Goal: Task Accomplishment & Management: Use online tool/utility

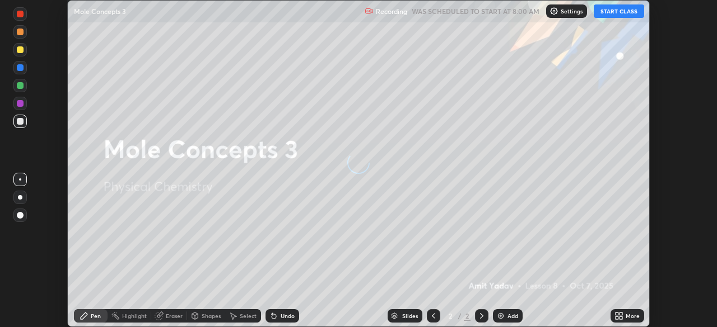
scroll to position [327, 716]
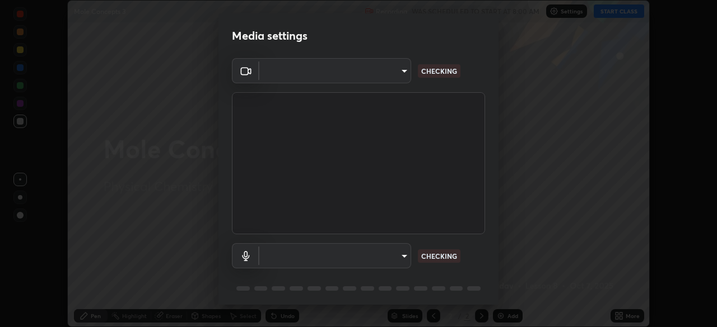
type input "c6d9f4fad3682c18dafb571cd2331b3ecaaf554884ec2734a231d331960bfaec"
click at [404, 259] on body "Erase all Mole Concepts 3 Recording WAS SCHEDULED TO START AT 8:00 AM Settings …" at bounding box center [358, 163] width 717 height 327
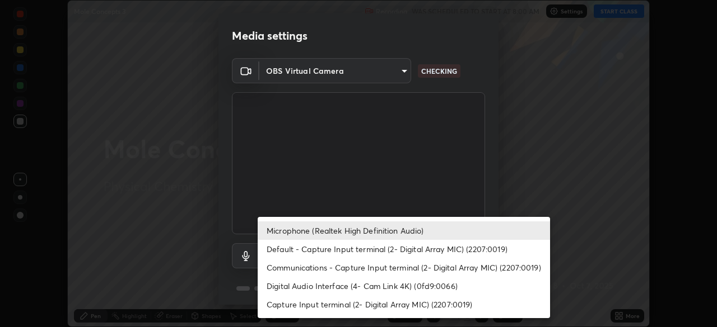
click at [357, 248] on li "Default - Capture Input terminal (2- Digital Array MIC) (2207:0019)" at bounding box center [404, 249] width 292 height 18
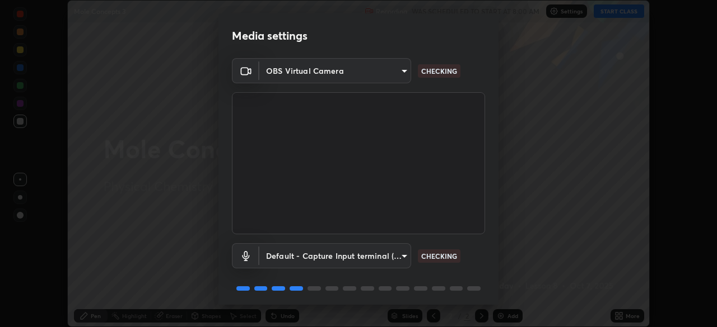
click at [388, 258] on body "Erase all Mole Concepts 3 Recording WAS SCHEDULED TO START AT 8:00 AM Settings …" at bounding box center [358, 163] width 717 height 327
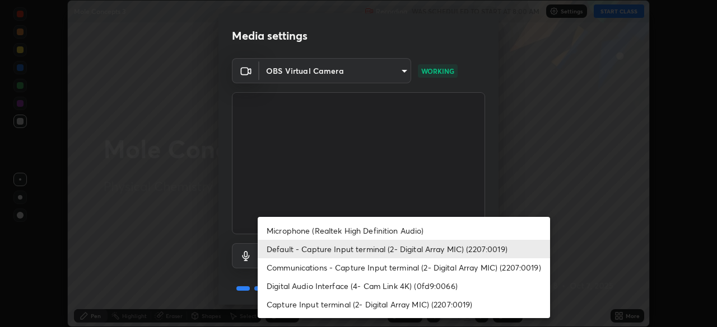
click at [354, 234] on li "Microphone (Realtek High Definition Audio)" at bounding box center [404, 231] width 292 height 18
type input "08d2579e0e28a31325e46f1a0935fd135ddd04ca2428966b5fd78fa4b1a724ef"
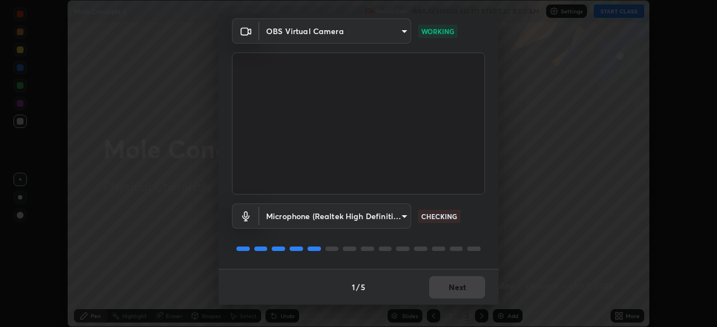
scroll to position [39, 0]
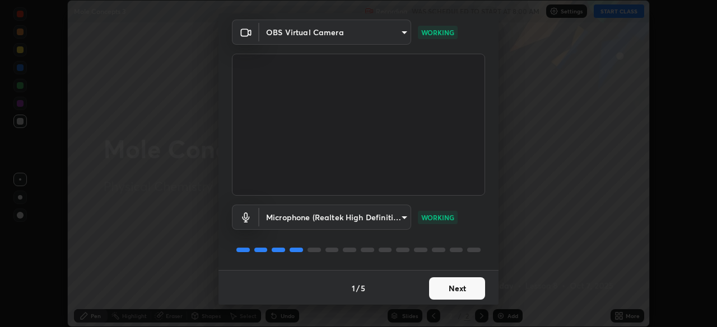
click at [444, 288] on button "Next" at bounding box center [457, 289] width 56 height 22
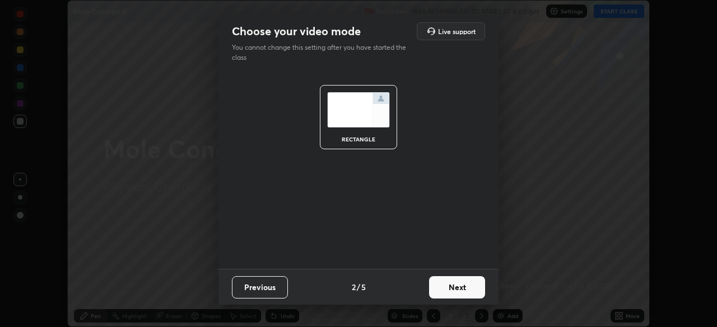
click at [447, 285] on button "Next" at bounding box center [457, 288] width 56 height 22
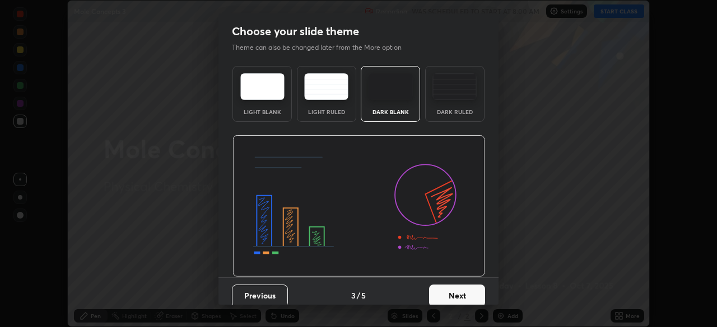
click at [448, 288] on button "Next" at bounding box center [457, 296] width 56 height 22
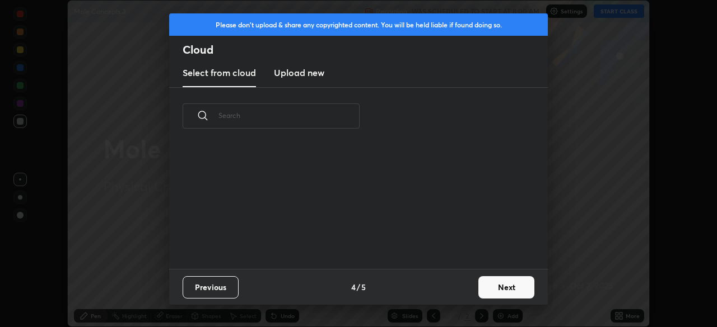
click at [450, 291] on div "Previous 4 / 5 Next" at bounding box center [358, 287] width 378 height 36
click at [494, 292] on button "Next" at bounding box center [506, 288] width 56 height 22
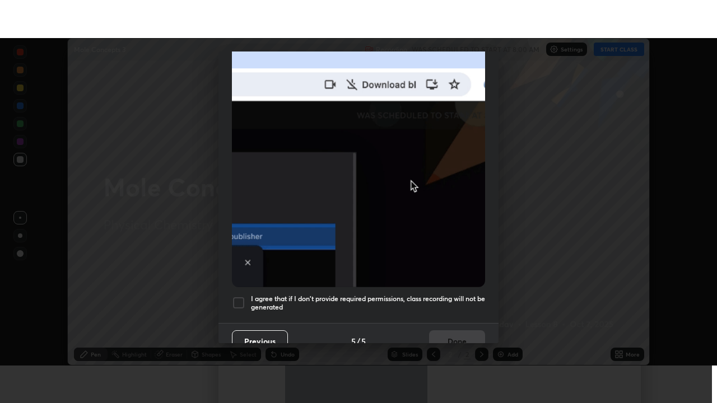
scroll to position [268, 0]
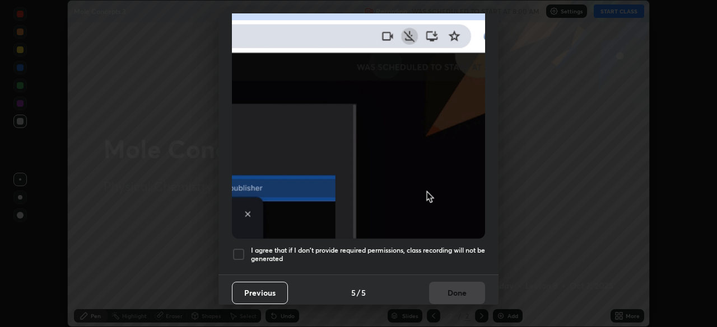
click at [239, 252] on div at bounding box center [238, 254] width 13 height 13
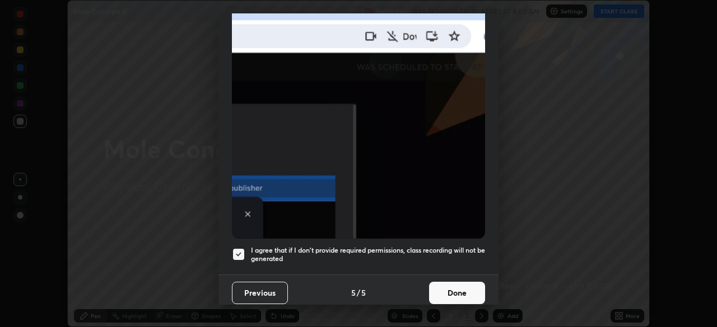
click at [437, 289] on button "Done" at bounding box center [457, 293] width 56 height 22
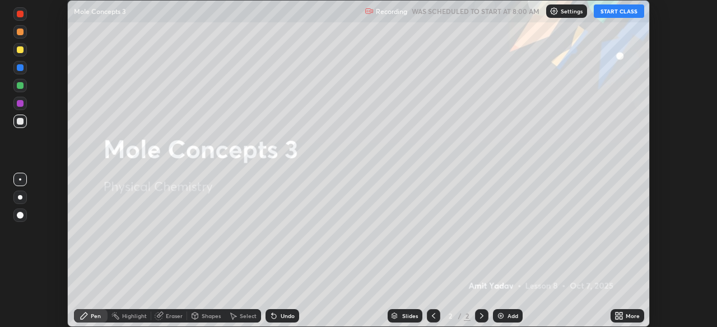
click at [618, 316] on icon at bounding box center [618, 316] width 9 height 9
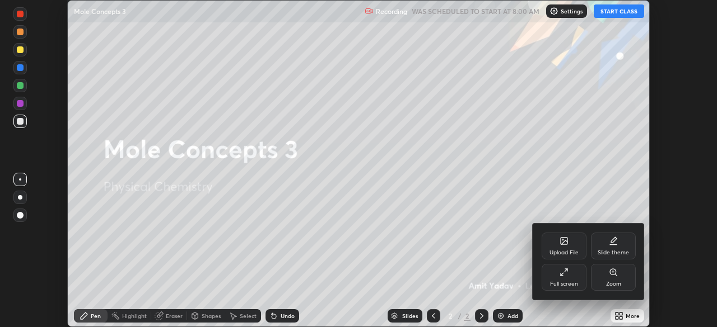
click at [575, 276] on div "Full screen" at bounding box center [563, 277] width 45 height 27
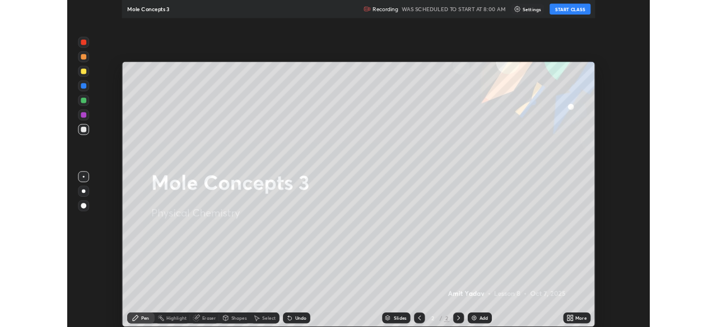
scroll to position [403, 717]
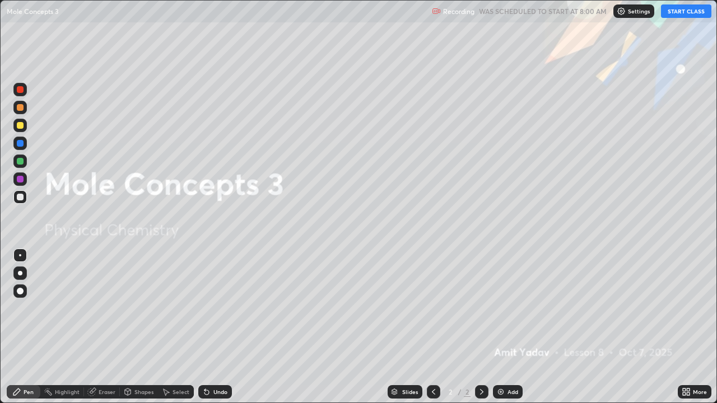
click at [687, 13] on button "START CLASS" at bounding box center [686, 10] width 50 height 13
click at [511, 327] on div "Add" at bounding box center [512, 392] width 11 height 6
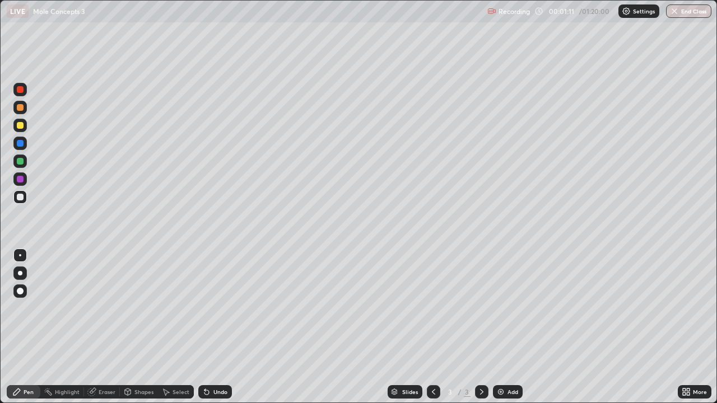
click at [213, 327] on div "Undo" at bounding box center [220, 392] width 14 height 6
click at [213, 327] on div "Undo" at bounding box center [215, 391] width 34 height 13
click at [211, 327] on div "Undo" at bounding box center [215, 391] width 34 height 13
click at [213, 327] on div "Undo" at bounding box center [215, 391] width 34 height 13
click at [216, 327] on div "Undo" at bounding box center [220, 392] width 14 height 6
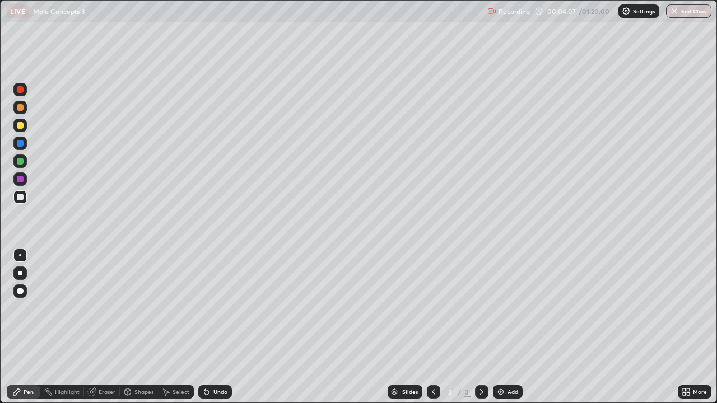
click at [214, 327] on div "Undo" at bounding box center [215, 391] width 34 height 13
click at [222, 327] on div "Undo" at bounding box center [220, 392] width 14 height 6
click at [219, 327] on div "Undo" at bounding box center [215, 391] width 34 height 13
click at [23, 327] on div "Pen" at bounding box center [24, 391] width 34 height 13
click at [27, 327] on div "Pen" at bounding box center [29, 392] width 10 height 6
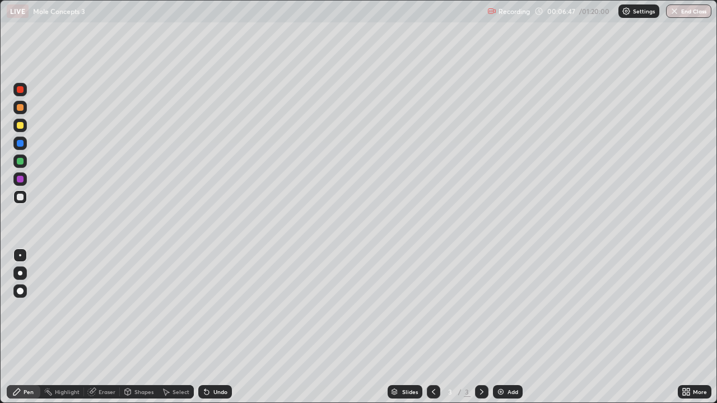
click at [27, 327] on div "Pen" at bounding box center [29, 392] width 10 height 6
click at [28, 327] on div "Pen" at bounding box center [29, 392] width 10 height 6
click at [27, 327] on div "Pen" at bounding box center [29, 392] width 10 height 6
click at [28, 327] on div "Pen" at bounding box center [29, 392] width 10 height 6
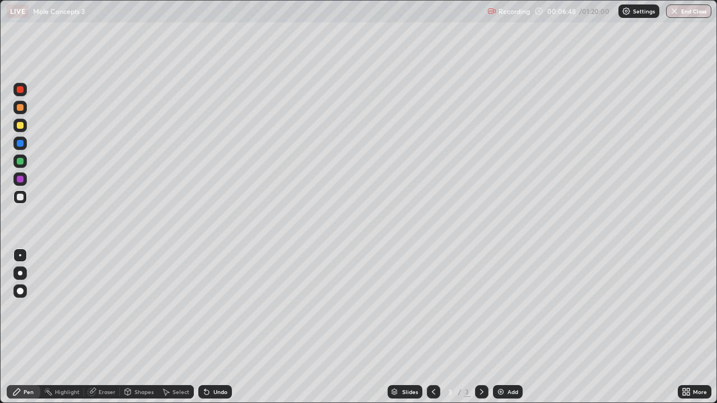
click at [30, 327] on div "Pen" at bounding box center [29, 392] width 10 height 6
click at [31, 327] on div "Pen" at bounding box center [29, 392] width 10 height 6
click at [20, 196] on div at bounding box center [20, 197] width 7 height 7
click at [684, 327] on icon at bounding box center [685, 391] width 9 height 9
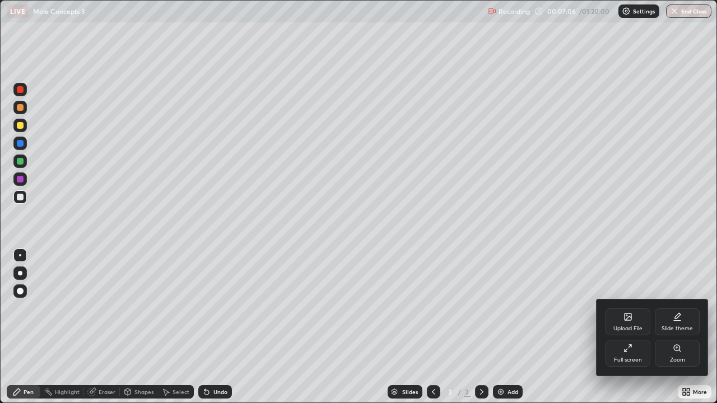
click at [619, 327] on div "Full screen" at bounding box center [628, 360] width 28 height 6
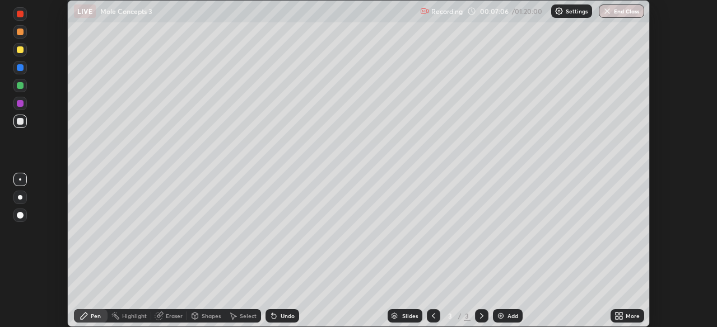
scroll to position [55651, 55262]
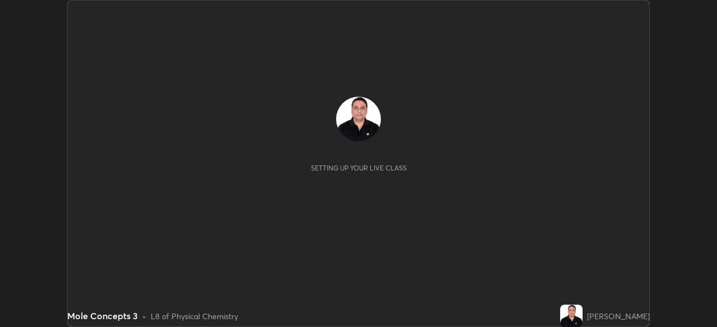
scroll to position [327, 716]
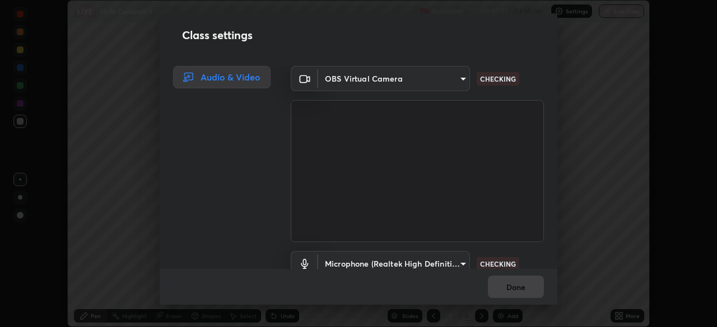
click at [458, 265] on body "Erase all LIVE Mole Concepts 3 Recording 00:07:22 / 01:20:00 Settings End Class…" at bounding box center [358, 163] width 717 height 327
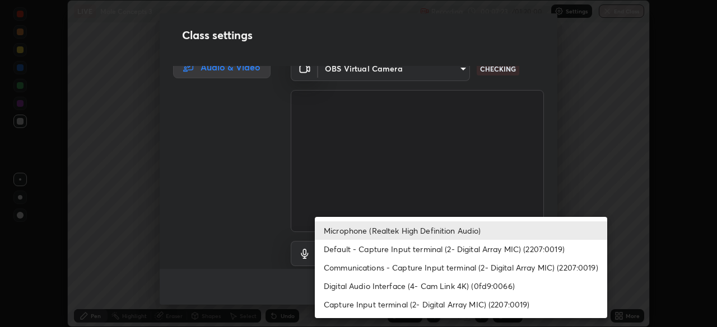
click at [395, 269] on li "Communications - Capture Input terminal (2- Digital Array MIC) (2207:0019)" at bounding box center [461, 268] width 292 height 18
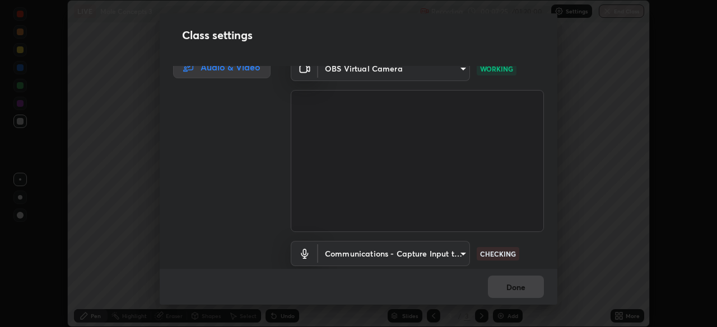
click at [456, 255] on body "Erase all LIVE Mole Concepts 3 Recording 00:07:25 / 01:20:00 Settings End Class…" at bounding box center [358, 163] width 717 height 327
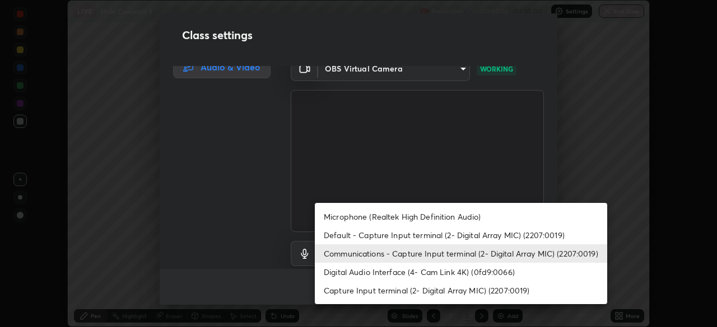
click at [380, 218] on li "Microphone (Realtek High Definition Audio)" at bounding box center [461, 217] width 292 height 18
type input "08d2579e0e28a31325e46f1a0935fd135ddd04ca2428966b5fd78fa4b1a724ef"
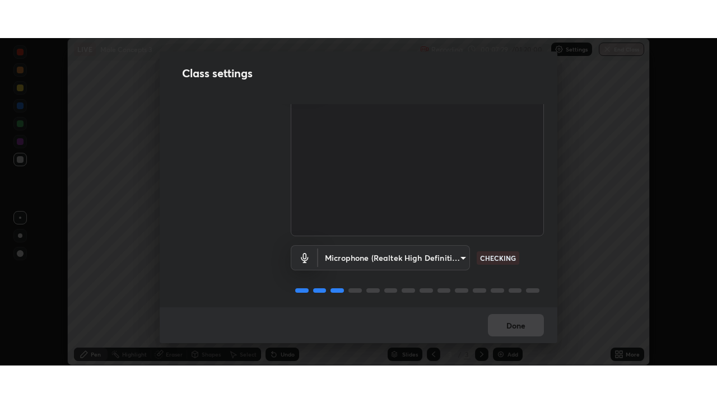
scroll to position [51, 0]
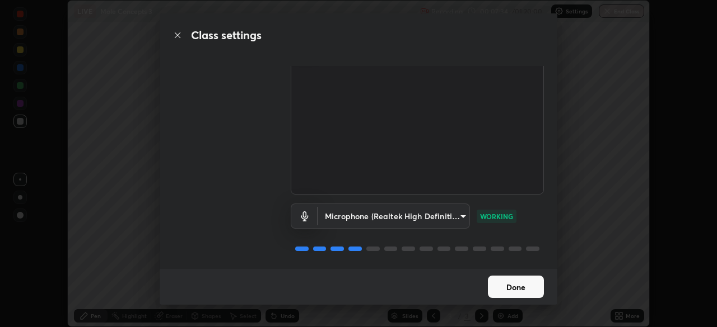
click at [494, 287] on button "Done" at bounding box center [516, 287] width 56 height 22
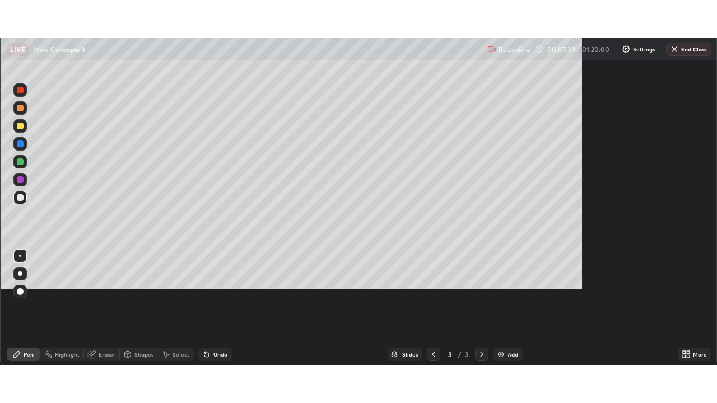
scroll to position [403, 717]
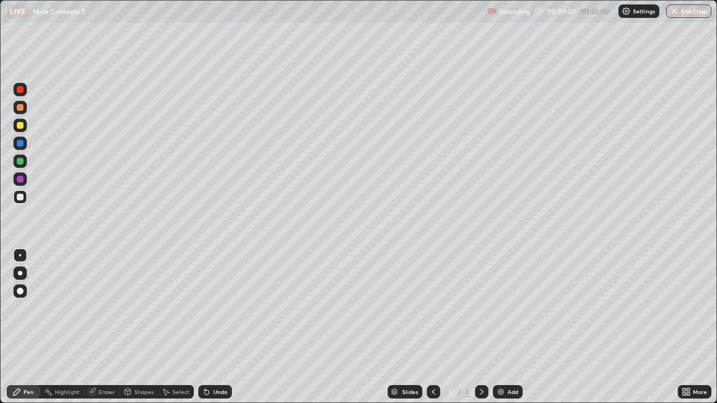
click at [582, 327] on div "Slides 3 / 3 Add" at bounding box center [455, 392] width 446 height 22
click at [583, 327] on div "Slides 3 / 3 Add" at bounding box center [455, 392] width 446 height 22
click at [605, 327] on div "Slides 3 / 3 Add" at bounding box center [455, 392] width 446 height 22
click at [614, 327] on div "Slides 3 / 3 Add" at bounding box center [455, 392] width 446 height 22
click at [612, 327] on div "Slides 3 / 3 Add" at bounding box center [455, 392] width 446 height 22
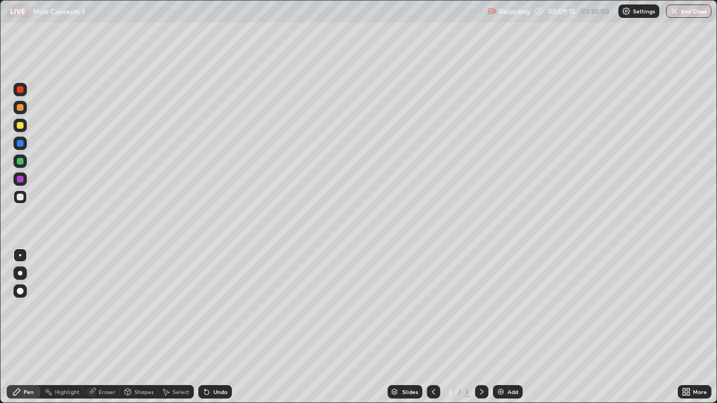
click at [632, 327] on div "Slides 3 / 3 Add" at bounding box center [455, 392] width 446 height 22
click at [640, 327] on div "Slides 3 / 3 Add" at bounding box center [455, 392] width 446 height 22
click at [500, 327] on img at bounding box center [500, 391] width 9 height 9
click at [21, 125] on div at bounding box center [20, 125] width 7 height 7
click at [218, 327] on div "Undo" at bounding box center [215, 391] width 34 height 13
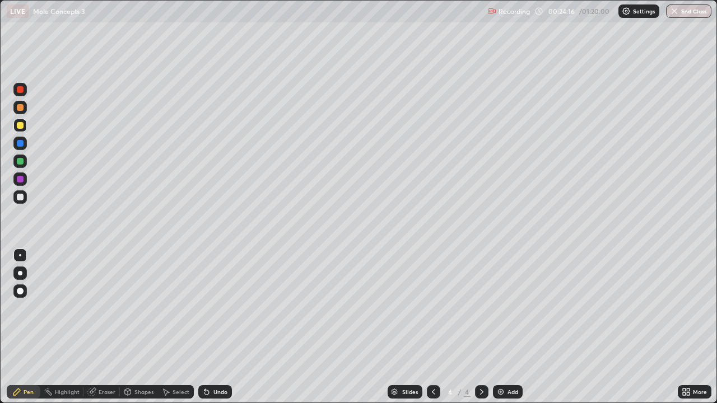
click at [221, 327] on div "Undo" at bounding box center [220, 392] width 14 height 6
click at [221, 327] on div "Undo" at bounding box center [215, 391] width 34 height 13
click at [220, 327] on div "Undo" at bounding box center [220, 392] width 14 height 6
click at [219, 327] on div "Undo" at bounding box center [220, 392] width 14 height 6
click at [221, 327] on div "Undo" at bounding box center [215, 391] width 34 height 13
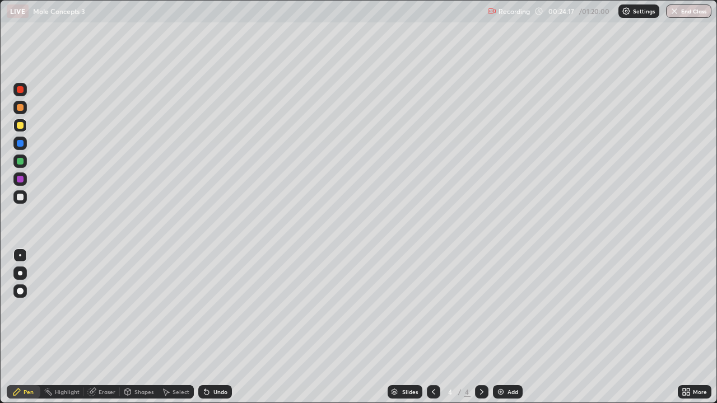
click at [221, 327] on div "Undo" at bounding box center [215, 391] width 34 height 13
click at [480, 327] on icon at bounding box center [481, 392] width 3 height 6
click at [499, 327] on img at bounding box center [500, 391] width 9 height 9
click at [217, 327] on div "Undo" at bounding box center [215, 391] width 34 height 13
click at [213, 327] on div "Undo" at bounding box center [220, 392] width 14 height 6
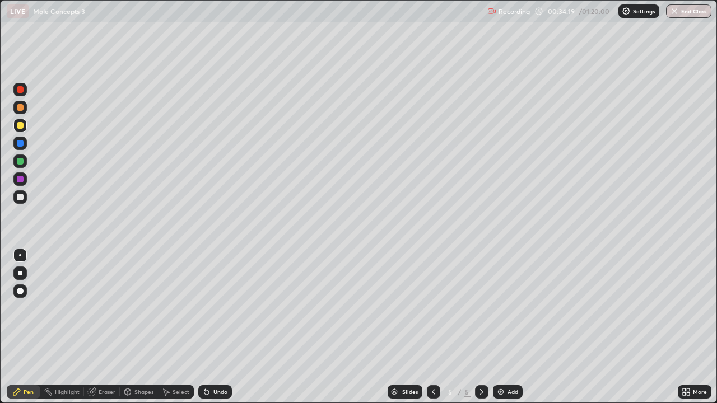
click at [497, 327] on img at bounding box center [500, 391] width 9 height 9
click at [25, 201] on div at bounding box center [19, 196] width 13 height 13
click at [218, 327] on div "Undo" at bounding box center [220, 392] width 14 height 6
click at [221, 327] on div "Undo" at bounding box center [220, 392] width 14 height 6
click at [219, 327] on div "Undo" at bounding box center [220, 392] width 14 height 6
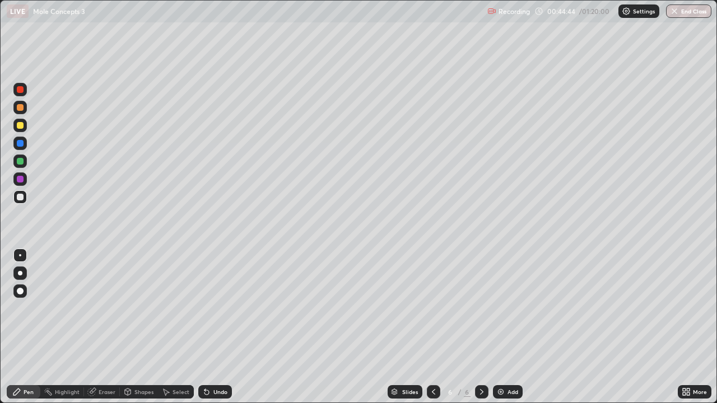
click at [502, 327] on img at bounding box center [500, 391] width 9 height 9
click at [214, 327] on div "Undo" at bounding box center [215, 391] width 34 height 13
click at [217, 327] on div "Undo" at bounding box center [220, 392] width 14 height 6
click at [21, 127] on div at bounding box center [20, 125] width 7 height 7
click at [218, 327] on div "Undo" at bounding box center [215, 391] width 34 height 13
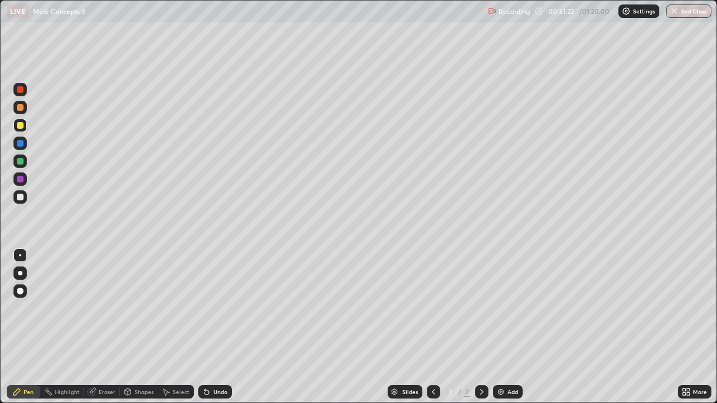
click at [215, 327] on div "Undo" at bounding box center [220, 392] width 14 height 6
click at [217, 327] on div "Undo" at bounding box center [220, 392] width 14 height 6
click at [214, 327] on div "Undo" at bounding box center [213, 392] width 38 height 22
click at [216, 327] on div "Undo" at bounding box center [213, 392] width 38 height 22
click at [214, 327] on div "Undo" at bounding box center [213, 392] width 38 height 22
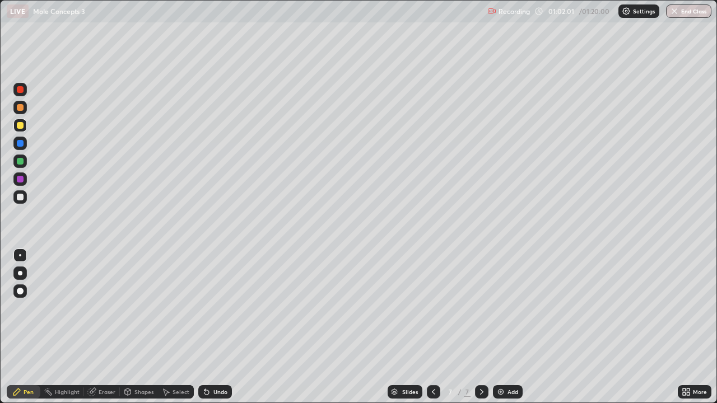
click at [497, 327] on img at bounding box center [500, 391] width 9 height 9
click at [216, 327] on div "Undo" at bounding box center [213, 392] width 38 height 22
click at [219, 327] on div "Undo" at bounding box center [220, 392] width 14 height 6
click at [220, 327] on div "Undo" at bounding box center [215, 391] width 34 height 13
click at [223, 327] on div "Undo" at bounding box center [220, 392] width 14 height 6
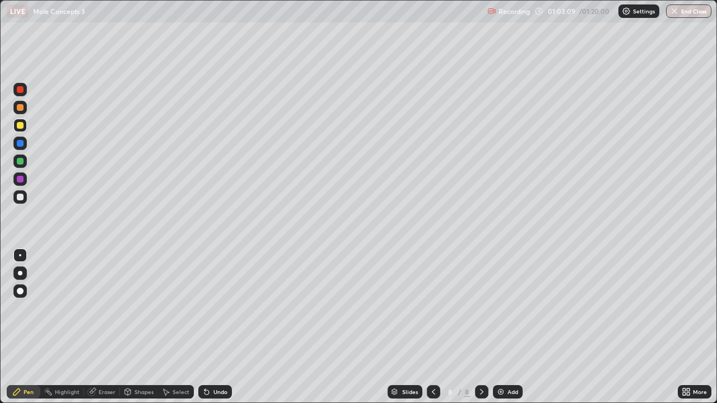
click at [222, 327] on div "Undo" at bounding box center [220, 392] width 14 height 6
click at [219, 327] on div "Undo" at bounding box center [220, 392] width 14 height 6
click at [255, 327] on div "Slides 8 / 8 Add" at bounding box center [455, 392] width 446 height 22
click at [268, 327] on div "Slides 8 / 8 Add" at bounding box center [455, 392] width 446 height 22
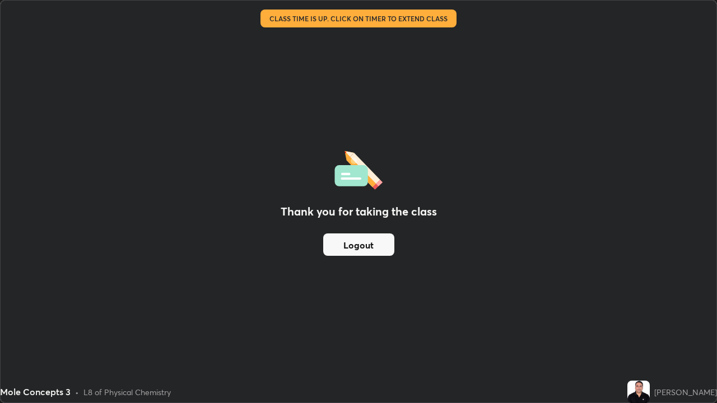
click at [353, 244] on button "Logout" at bounding box center [358, 244] width 71 height 22
